Goal: Navigation & Orientation: Find specific page/section

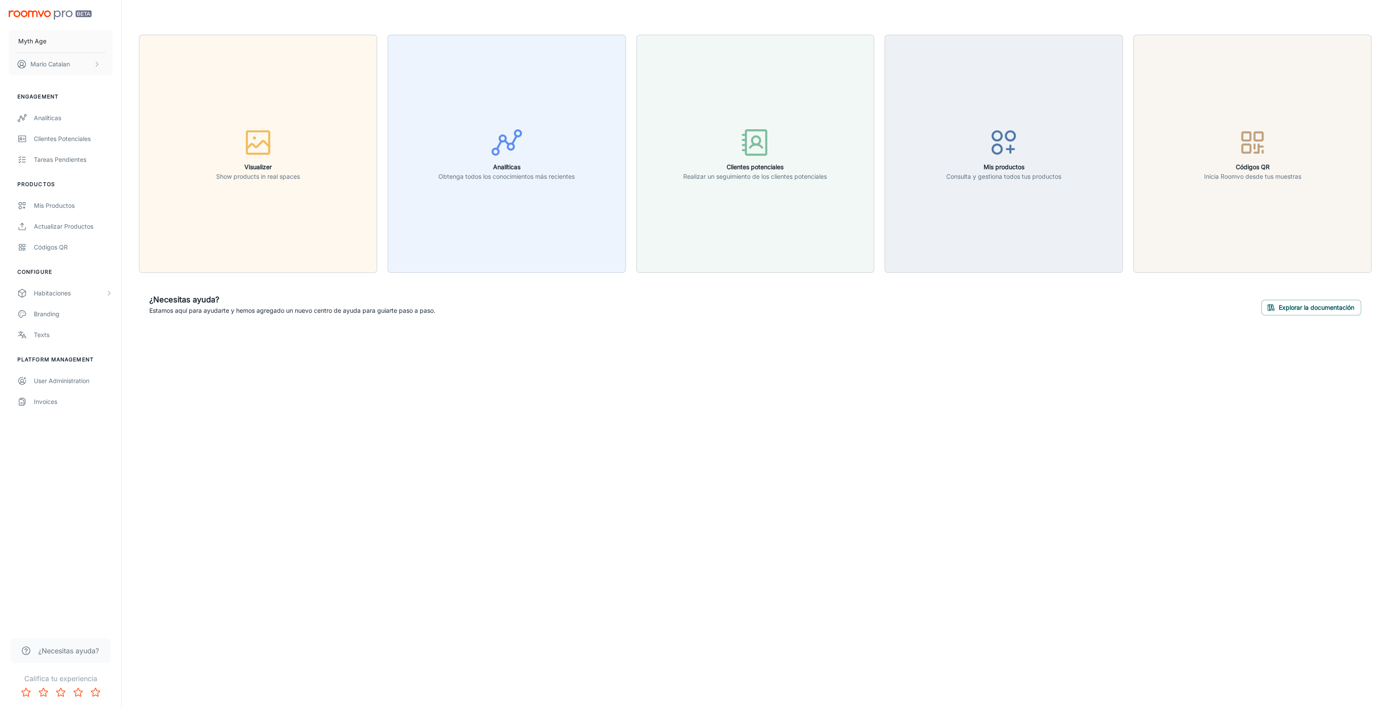
click at [34, 201] on div "Mis productos" at bounding box center [73, 206] width 79 height 10
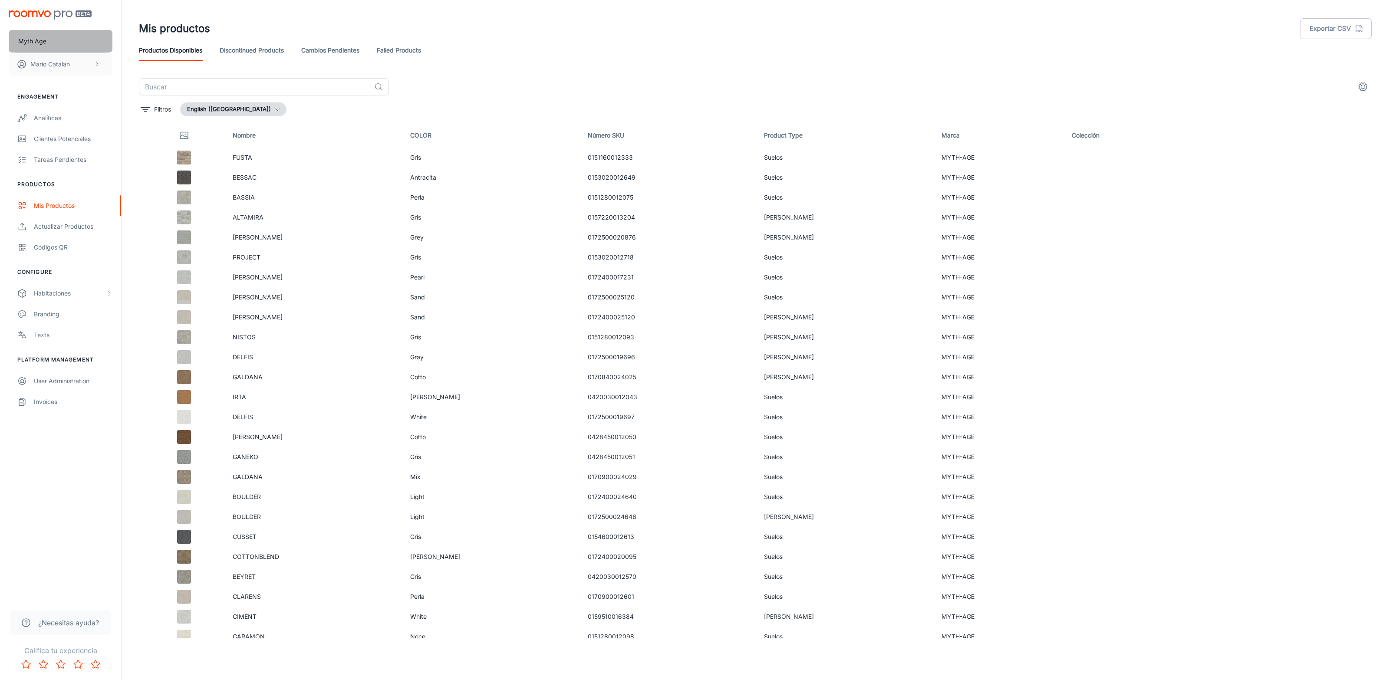
click at [72, 38] on button "Myth Age" at bounding box center [61, 41] width 104 height 23
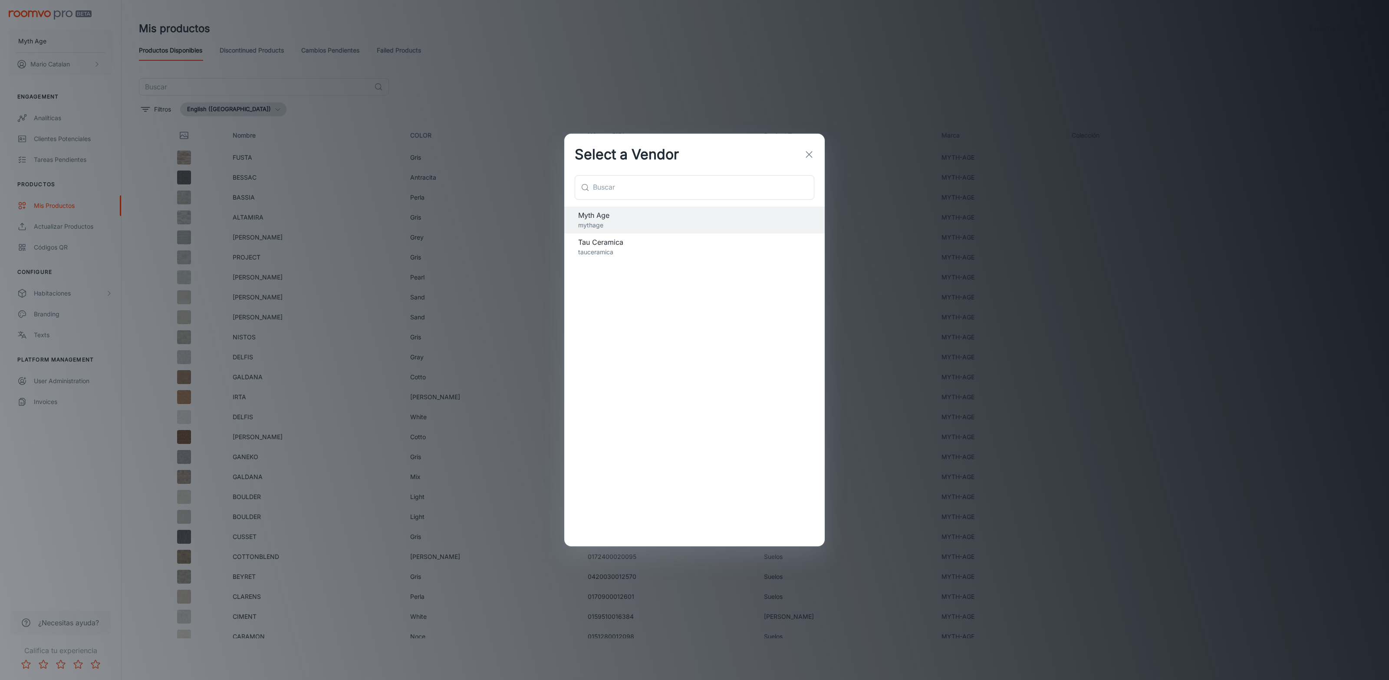
click at [636, 245] on span "Tau Ceramica" at bounding box center [694, 242] width 233 height 10
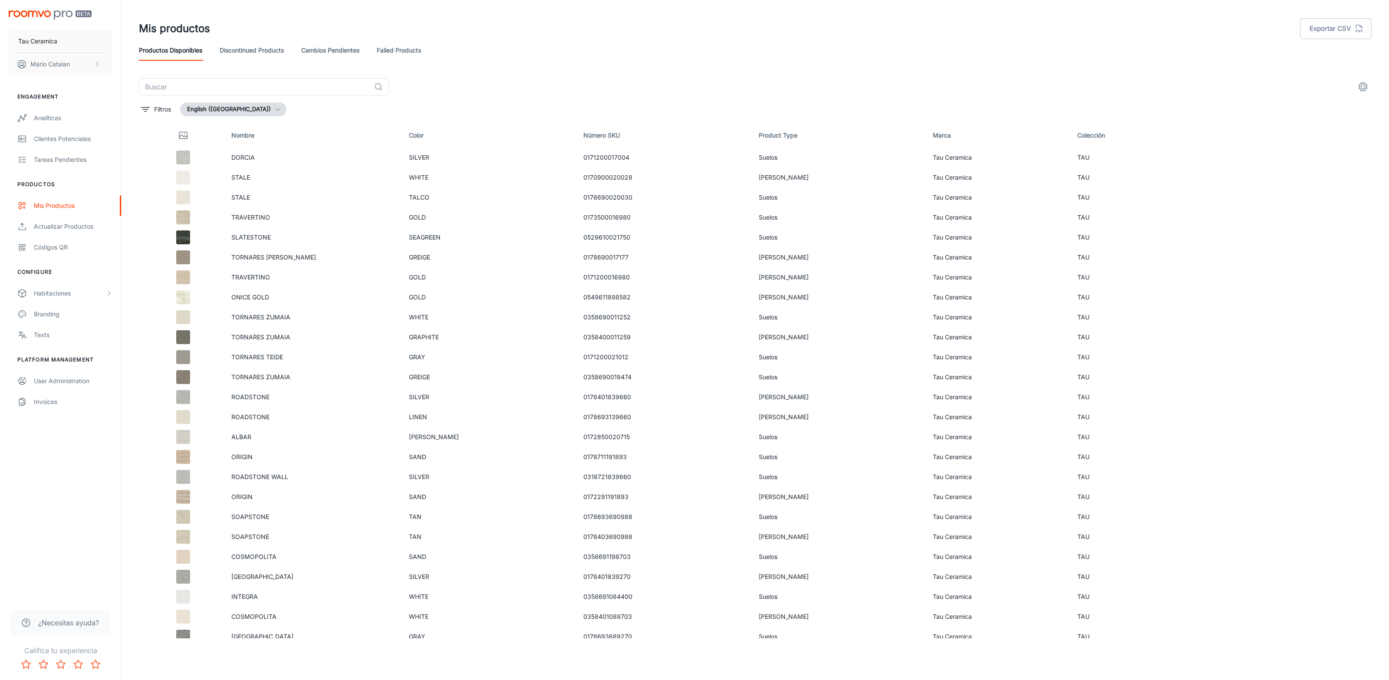
click at [81, 381] on div "User Administration" at bounding box center [73, 381] width 79 height 10
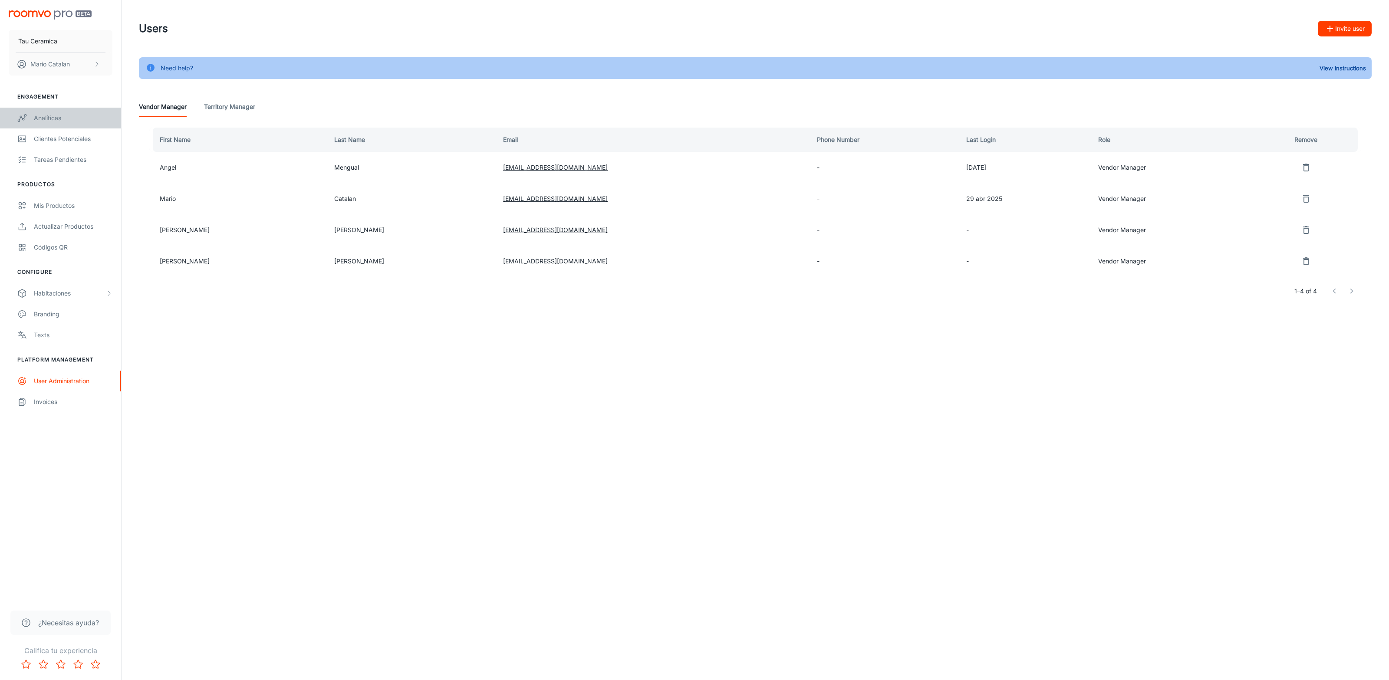
click at [44, 113] on div "Analíticas" at bounding box center [73, 118] width 79 height 10
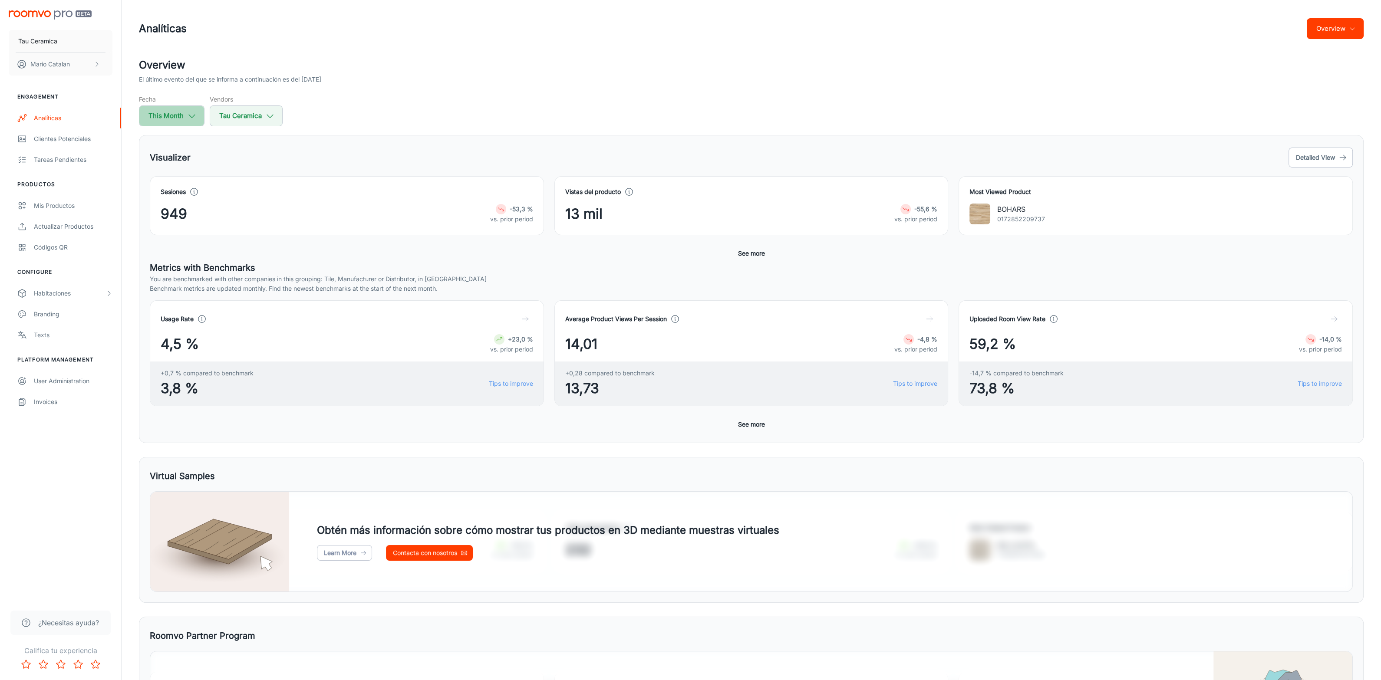
click at [193, 116] on polyline "button" at bounding box center [192, 116] width 6 height 3
select select "9"
select select "2025"
select select "9"
select select "2025"
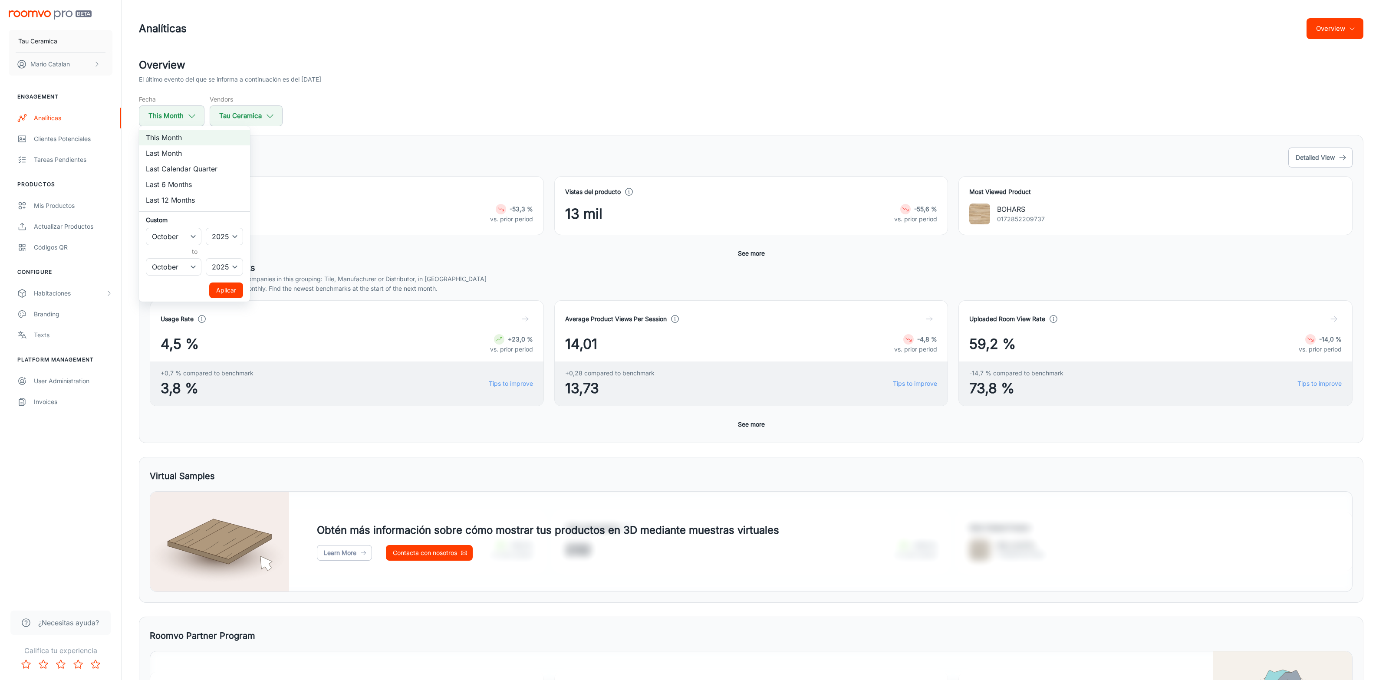
click at [270, 120] on div at bounding box center [694, 340] width 1389 height 680
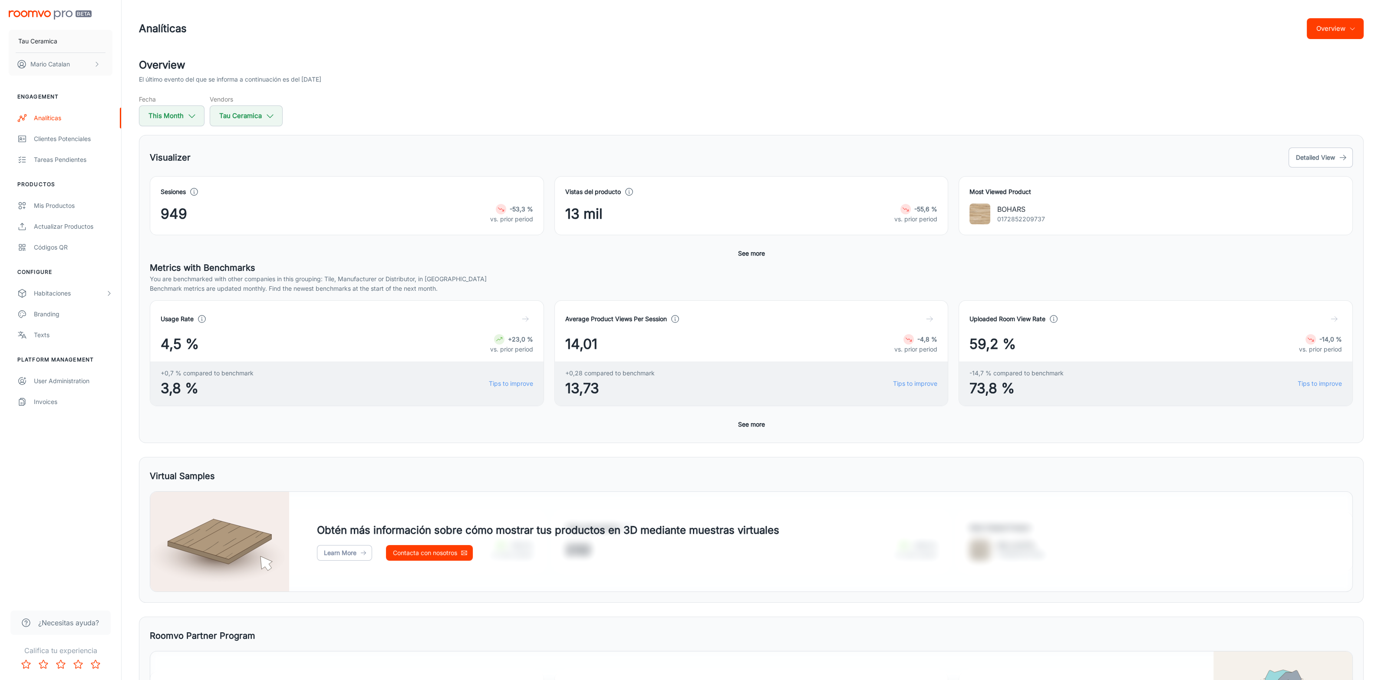
click at [270, 120] on icon "button" at bounding box center [270, 116] width 10 height 10
click at [270, 120] on div at bounding box center [694, 340] width 1389 height 680
click at [366, 125] on div "Fecha This Month Vendors Tau Ceramica" at bounding box center [751, 111] width 1224 height 32
click at [68, 205] on div "Mis productos" at bounding box center [73, 206] width 79 height 10
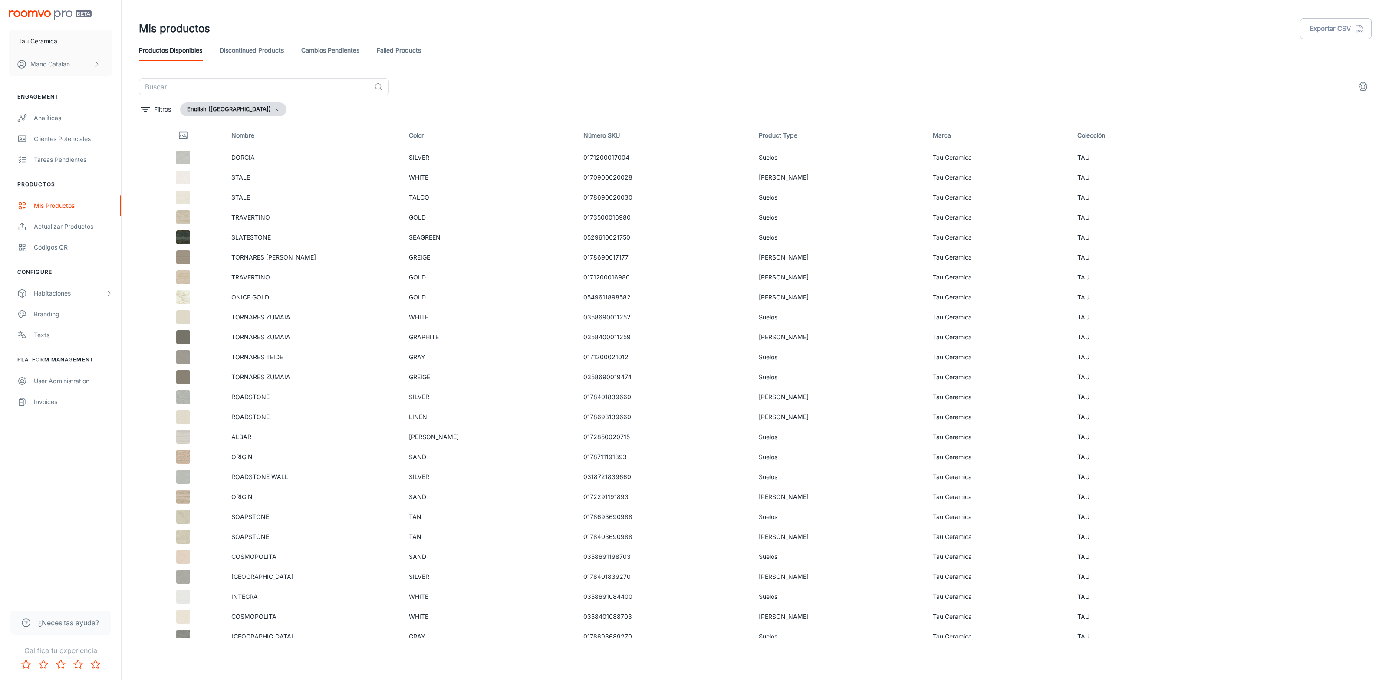
click at [145, 160] on td at bounding box center [182, 158] width 86 height 20
click at [145, 187] on td at bounding box center [182, 197] width 86 height 20
click at [82, 202] on div "Mis productos" at bounding box center [73, 206] width 79 height 10
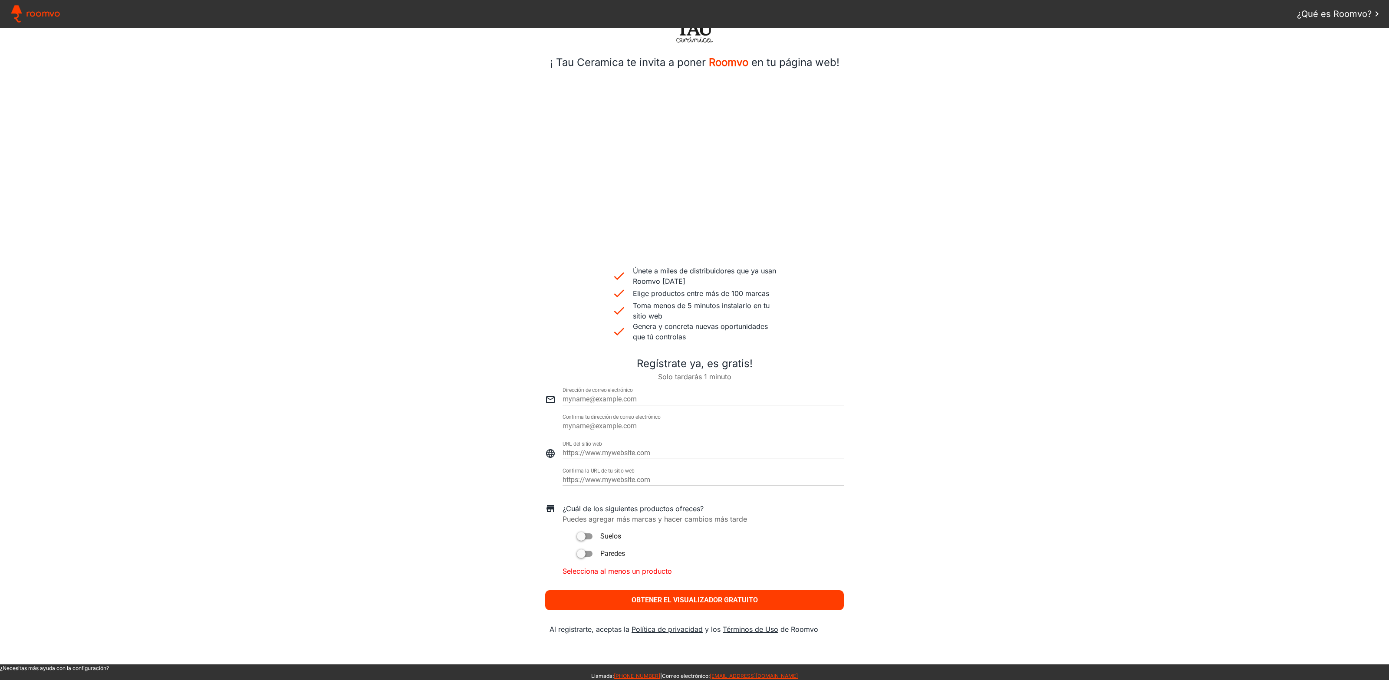
scroll to position [39, 0]
